Goal: Information Seeking & Learning: Learn about a topic

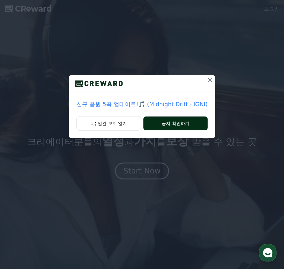
click at [181, 125] on button "공지 확인하기" at bounding box center [176, 124] width 64 height 14
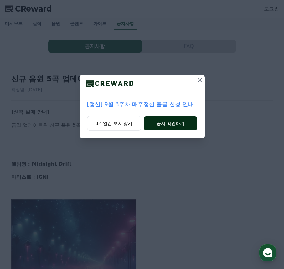
click at [181, 124] on button "공지 확인하기" at bounding box center [170, 124] width 53 height 14
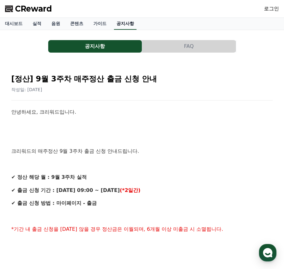
click at [123, 24] on link "공지사항" at bounding box center [125, 24] width 23 height 12
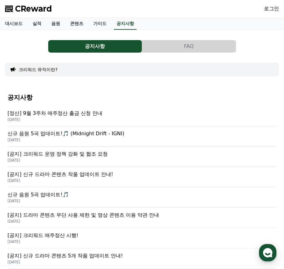
click at [80, 113] on p "[정산] 9월 3주차 매주정산 출금 신청 안내" at bounding box center [142, 114] width 269 height 8
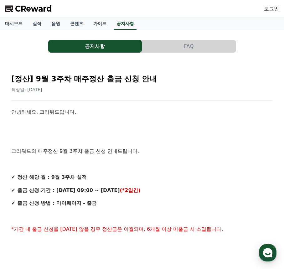
click at [191, 46] on button "FAQ" at bounding box center [189, 46] width 94 height 13
